Goal: Task Accomplishment & Management: Complete application form

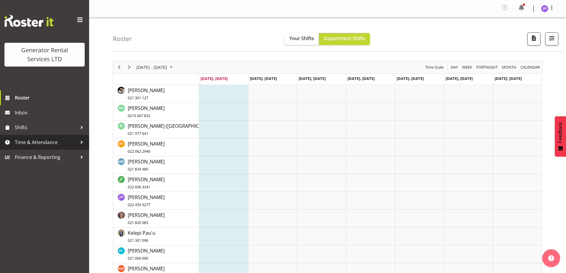
click at [20, 143] on span "Time & Attendance" at bounding box center [46, 142] width 62 height 9
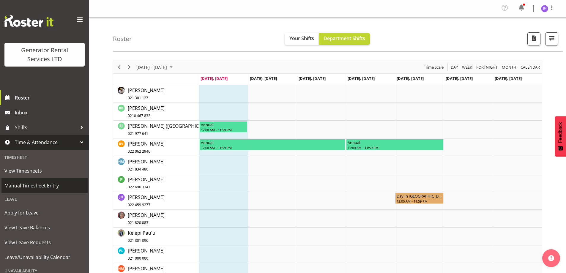
click at [37, 190] on span "Manual Timesheet Entry" at bounding box center [44, 185] width 80 height 9
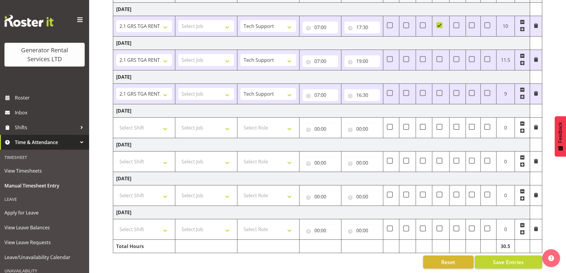
scroll to position [131, 0]
drag, startPoint x: 163, startPoint y: 193, endPoint x: 167, endPoint y: 195, distance: 4.7
click at [163, 193] on select "Select Shift 2.1 GRS TGA RENTALS WORK 2.1 GRS TGA RENTALS WORK Omexom - Deliver…" at bounding box center [144, 196] width 56 height 12
select select "24023"
click at [116, 190] on select "Select Shift 2.1 GRS TGA RENTALS WORK 2.1 GRS TGA RENTALS WORK Omexom - Deliver…" at bounding box center [144, 196] width 56 height 12
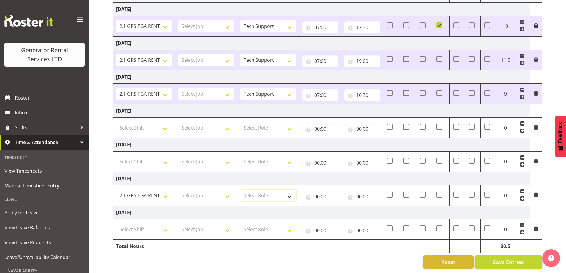
click at [256, 192] on select "Select Role Tech Support" at bounding box center [269, 196] width 56 height 12
select select "20"
click at [241, 190] on select "Select Role Tech Support" at bounding box center [269, 196] width 56 height 12
click at [322, 200] on td "00:00 00 01 02 03 04 05 06 07 08 09 10 11 12 13 14 15 16 17 18 19 20 21 22 23 :…" at bounding box center [321, 196] width 42 height 21
click at [326, 193] on input "00:00" at bounding box center [321, 197] width 36 height 12
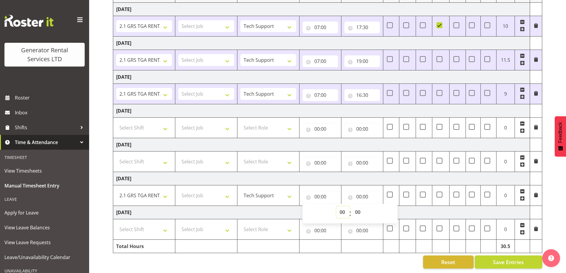
click at [340, 208] on select "00 01 02 03 04 05 06 07 08 09 10 11 12 13 14 15 16 17 18 19 20 21 22 23" at bounding box center [343, 212] width 13 height 12
select select "7"
click at [337, 206] on select "00 01 02 03 04 05 06 07 08 09 10 11 12 13 14 15 16 17 18 19 20 21 22 23" at bounding box center [343, 212] width 13 height 12
type input "07:00"
click at [361, 193] on input "00:00" at bounding box center [363, 197] width 36 height 12
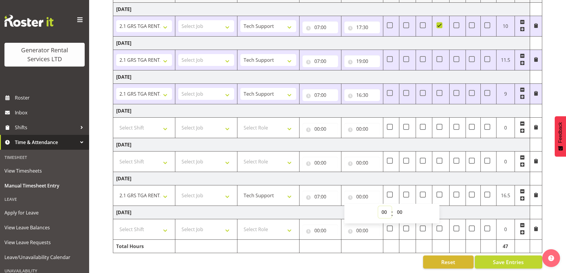
click at [383, 210] on select "00 01 02 03 04 05 06 07 08 09 10 11 12 13 14 15 16 17 18 19 20 21 22 23" at bounding box center [384, 212] width 13 height 12
select select "16"
click at [378, 206] on select "00 01 02 03 04 05 06 07 08 09 10 11 12 13 14 15 16 17 18 19 20 21 22 23" at bounding box center [384, 212] width 13 height 12
type input "16:00"
click at [396, 206] on select "00 01 02 03 04 05 06 07 08 09 10 11 12 13 14 15 16 17 18 19 20 21 22 23 24 25 2…" at bounding box center [400, 212] width 13 height 12
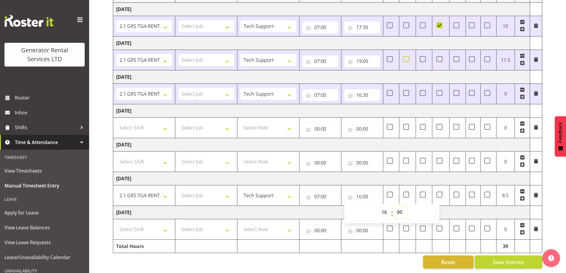
select select "30"
click at [394, 206] on select "00 01 02 03 04 05 06 07 08 09 10 11 12 13 14 15 16 17 18 19 20 21 22 23 24 25 2…" at bounding box center [400, 212] width 13 height 12
type input "16:30"
click at [484, 206] on td "Tuesday 2nd September 2025" at bounding box center [321, 212] width 417 height 13
drag, startPoint x: 132, startPoint y: 221, endPoint x: 179, endPoint y: 229, distance: 48.0
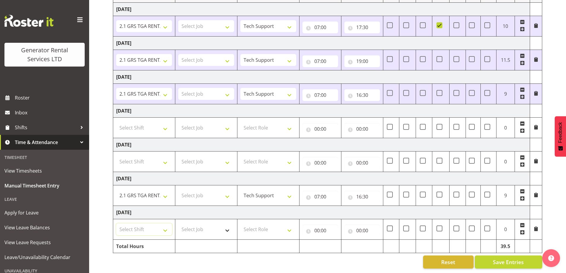
click at [132, 224] on select "Select Shift 2.1 GRS TGA RENTALS WORK 2.1 GRS TGA RENTALS WORK Omexom - Deliver…" at bounding box center [144, 230] width 56 height 12
select select "24023"
click at [116, 224] on select "Select Shift 2.1 GRS TGA RENTALS WORK 2.1 GRS TGA RENTALS WORK Omexom - Deliver…" at bounding box center [144, 230] width 56 height 12
click at [289, 224] on select "Select Role Tech Support" at bounding box center [269, 230] width 56 height 12
select select "20"
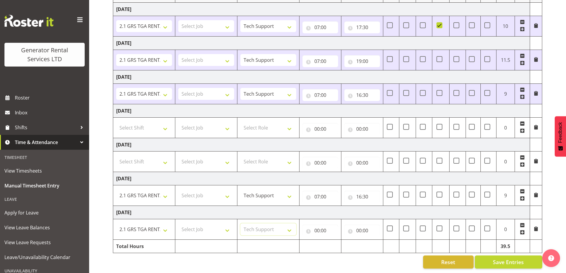
click at [241, 224] on select "Select Role Tech Support" at bounding box center [269, 230] width 56 height 12
click at [316, 225] on input "00:00" at bounding box center [321, 231] width 36 height 12
click at [343, 240] on select "00 01 02 03 04 05 06 07 08 09 10 11 12 13 14 15 16 17 18 19 20 21 22 23" at bounding box center [343, 246] width 13 height 12
select select "8"
click at [337, 240] on select "00 01 02 03 04 05 06 07 08 09 10 11 12 13 14 15 16 17 18 19 20 21 22 23" at bounding box center [343, 246] width 13 height 12
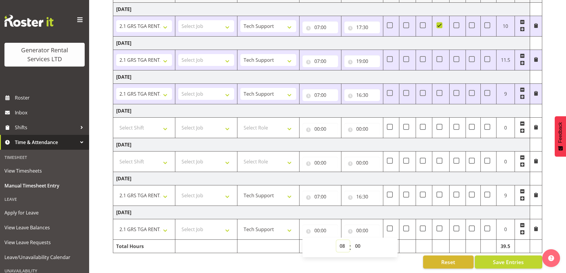
type input "08:00"
click at [341, 242] on select "00 01 02 03 04 05 06 07 08 09 10 11 12 13 14 15 16 17 18 19 20 21 22 23" at bounding box center [343, 246] width 13 height 12
select select "7"
click at [337, 240] on select "00 01 02 03 04 05 06 07 08 09 10 11 12 13 14 15 16 17 18 19 20 21 22 23" at bounding box center [343, 246] width 13 height 12
type input "07:00"
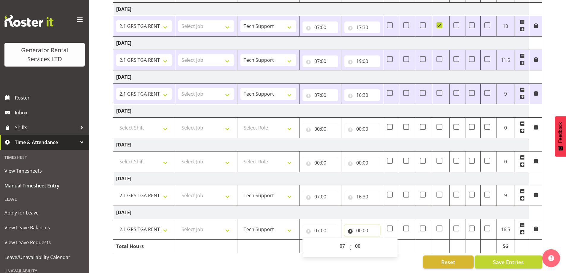
click at [361, 225] on input "00:00" at bounding box center [363, 231] width 36 height 12
click at [386, 243] on select "00 01 02 03 04 05 06 07 08 09 10 11 12 13 14 15 16 17 18 19 20 21 22 23" at bounding box center [384, 246] width 13 height 12
select select "16"
click at [378, 240] on select "00 01 02 03 04 05 06 07 08 09 10 11 12 13 14 15 16 17 18 19 20 21 22 23" at bounding box center [384, 246] width 13 height 12
type input "16:00"
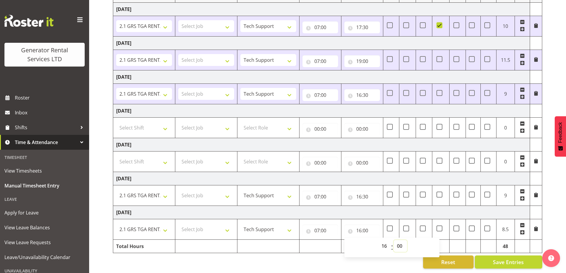
click at [399, 240] on select "00 01 02 03 04 05 06 07 08 09 10 11 12 13 14 15 16 17 18 19 20 21 22 23 24 25 2…" at bounding box center [400, 246] width 13 height 12
select select "30"
click at [394, 240] on select "00 01 02 03 04 05 06 07 08 09 10 11 12 13 14 15 16 17 18 19 20 21 22 23 24 25 2…" at bounding box center [400, 246] width 13 height 12
type input "16:30"
click at [403, 206] on td "Tuesday 2nd September 2025" at bounding box center [321, 212] width 417 height 13
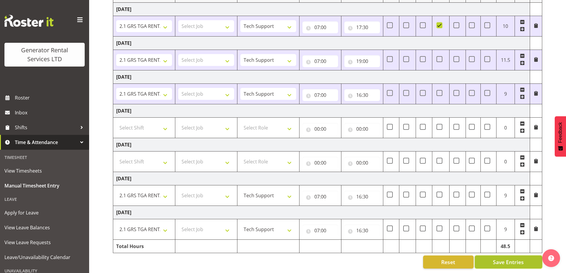
click at [519, 260] on span "Save Entries" at bounding box center [508, 262] width 31 height 8
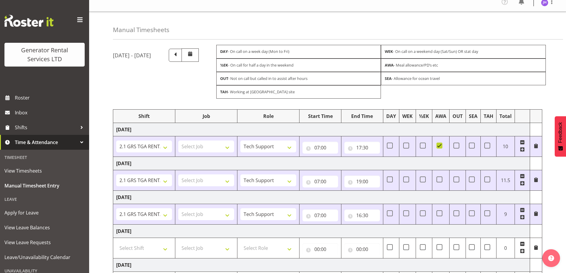
scroll to position [0, 0]
